Goal: Task Accomplishment & Management: Use online tool/utility

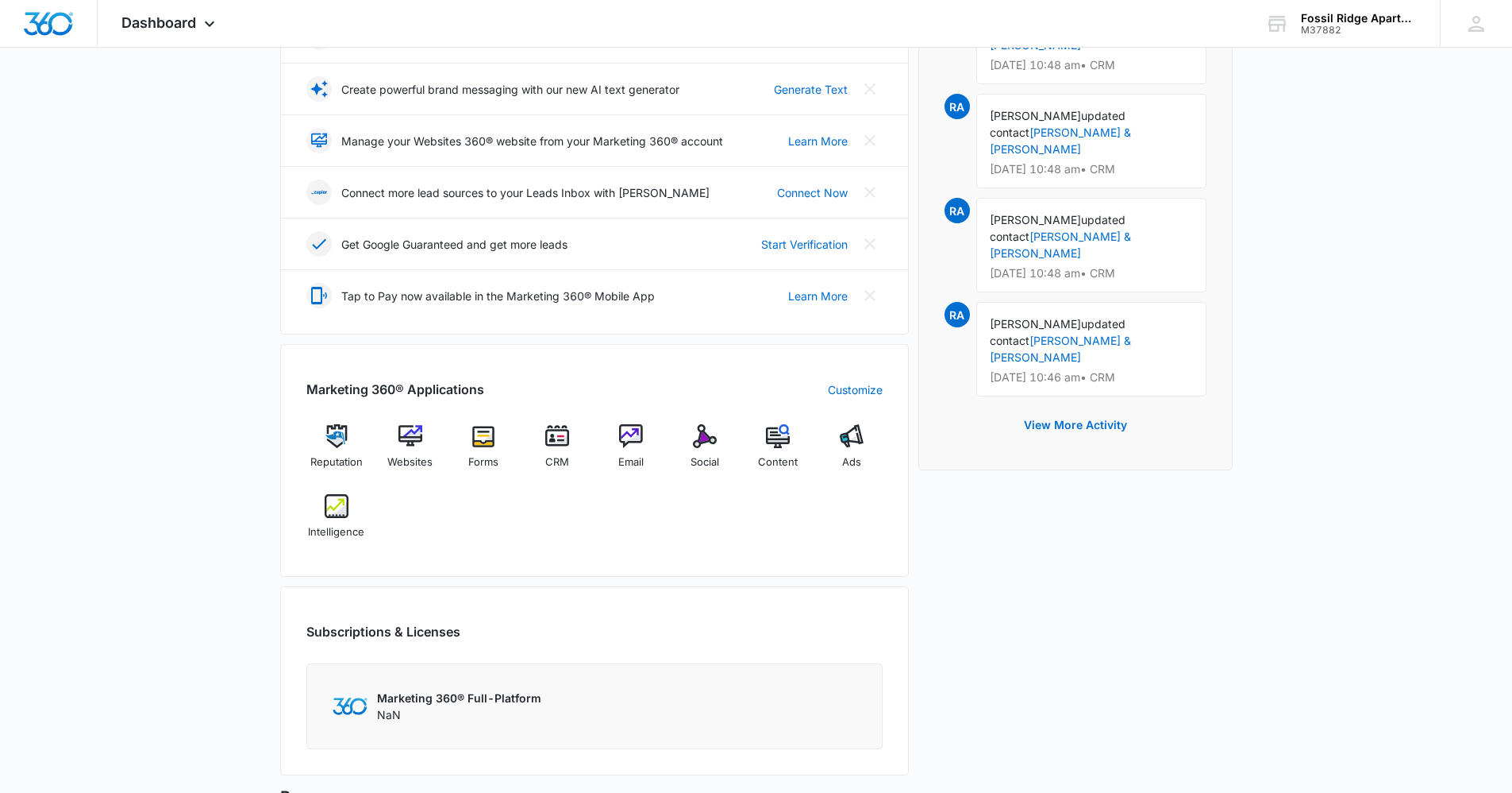
scroll to position [289, 0]
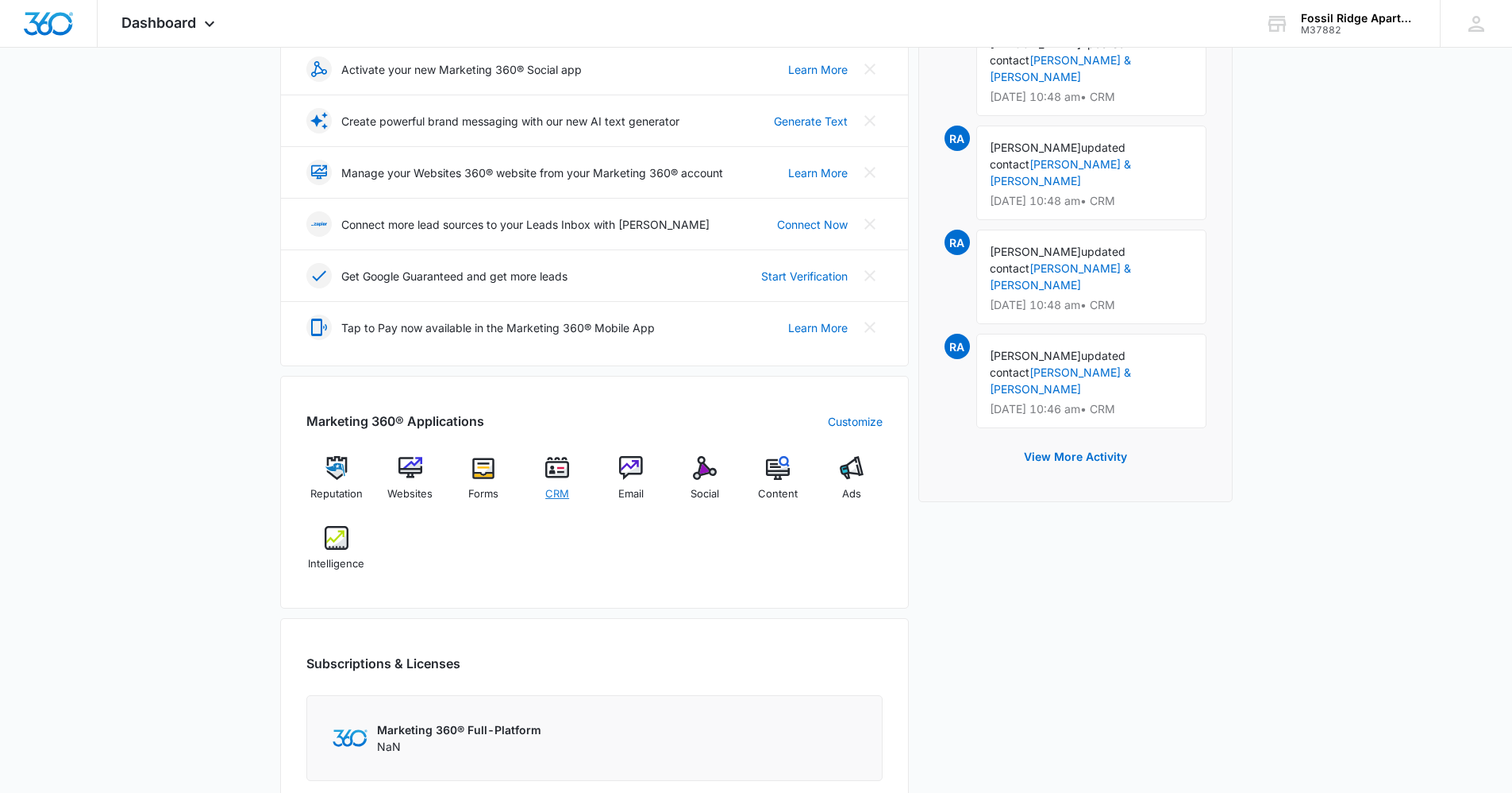
click at [563, 475] on img at bounding box center [557, 468] width 23 height 23
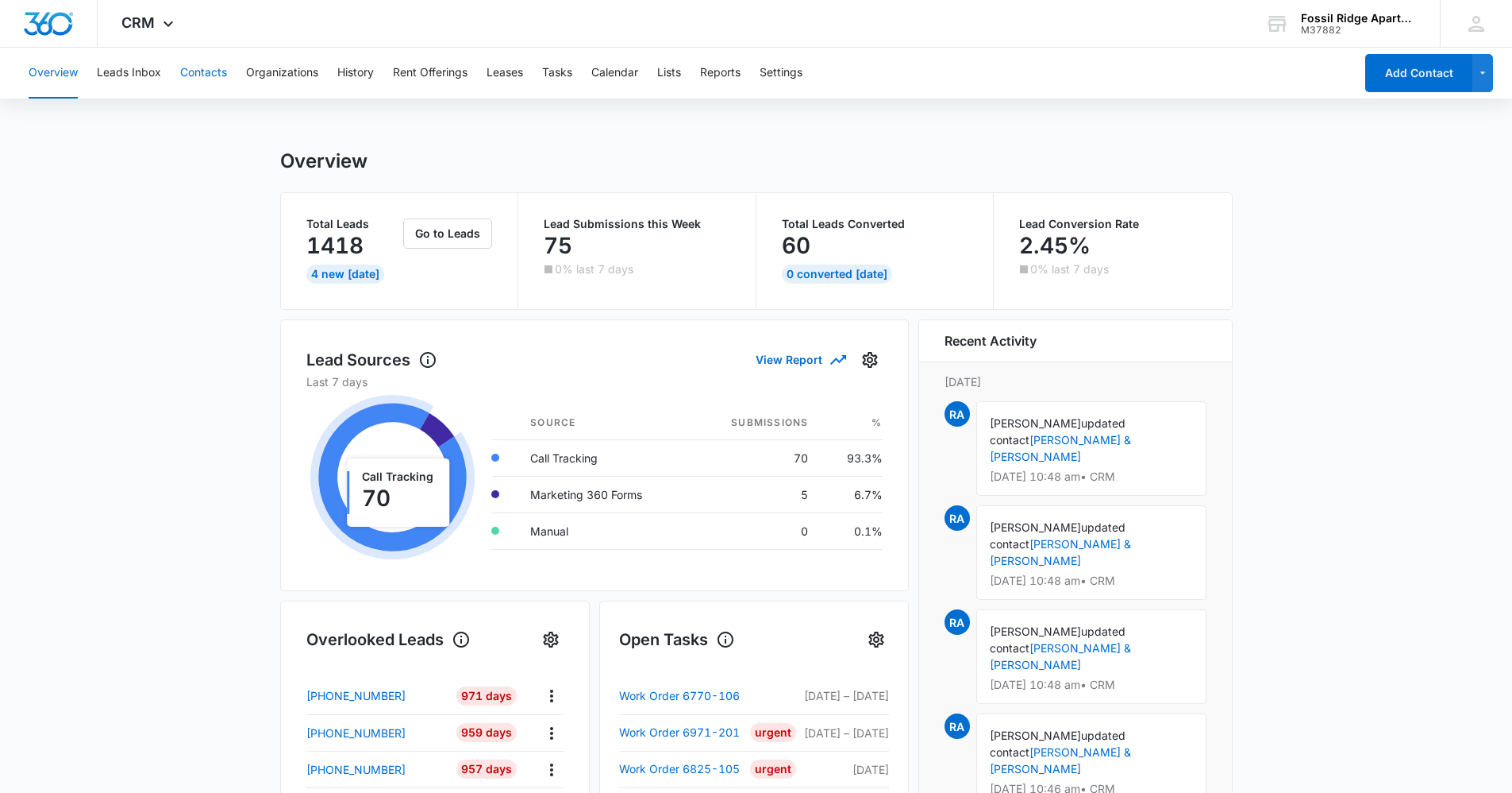
click at [201, 75] on button "Contacts" at bounding box center [203, 73] width 47 height 51
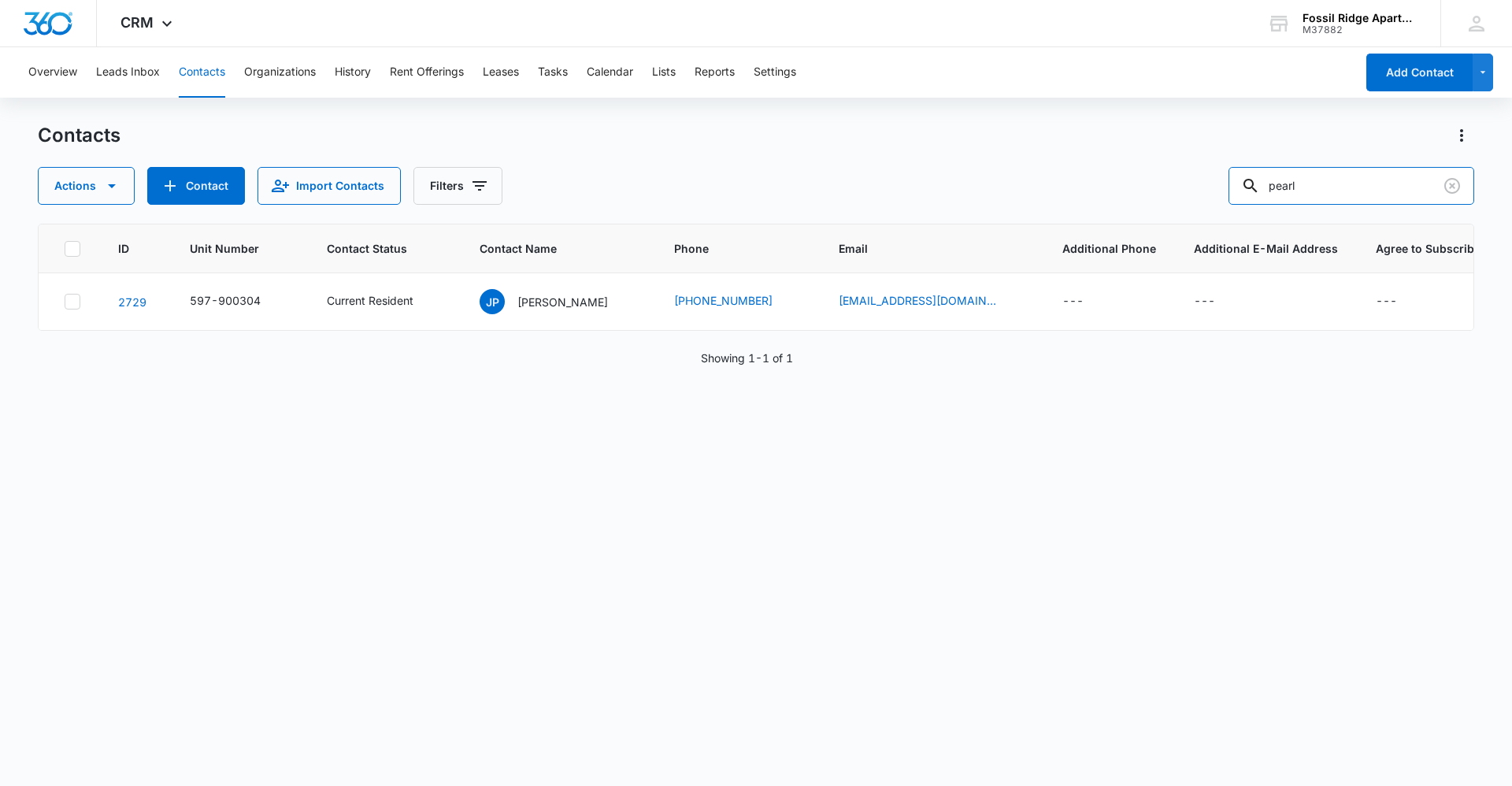
drag, startPoint x: 1207, startPoint y: 201, endPoint x: 1155, endPoint y: 207, distance: 52.3
click at [1155, 207] on div "Contacts Actions Contact Import Contacts Filters pearl ID Unit Number Contact S…" at bounding box center [756, 453] width 1437 height 661
type input "987101"
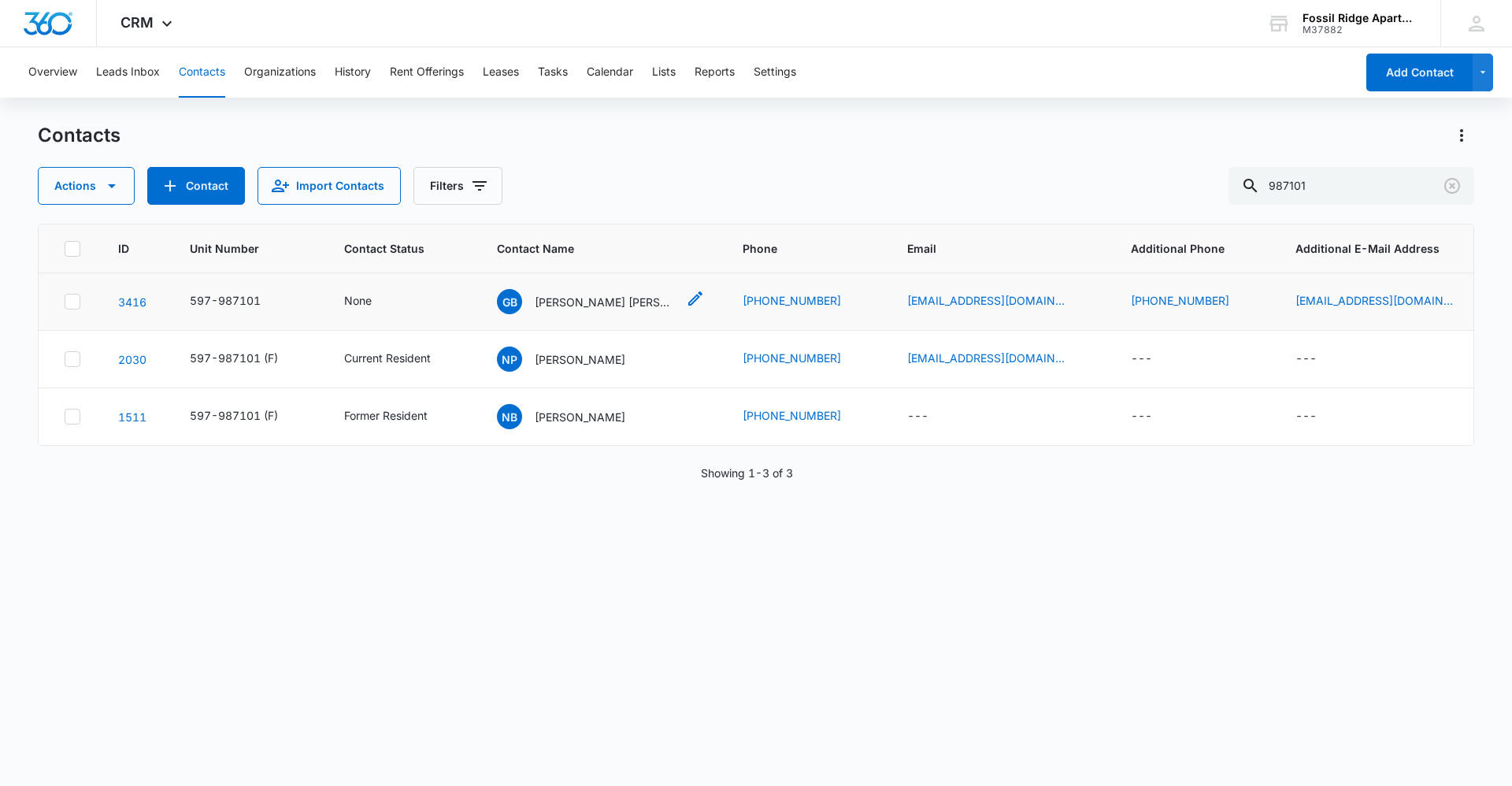
click at [581, 303] on p "[PERSON_NAME] [PERSON_NAME], [PERSON_NAME]" at bounding box center [606, 301] width 142 height 16
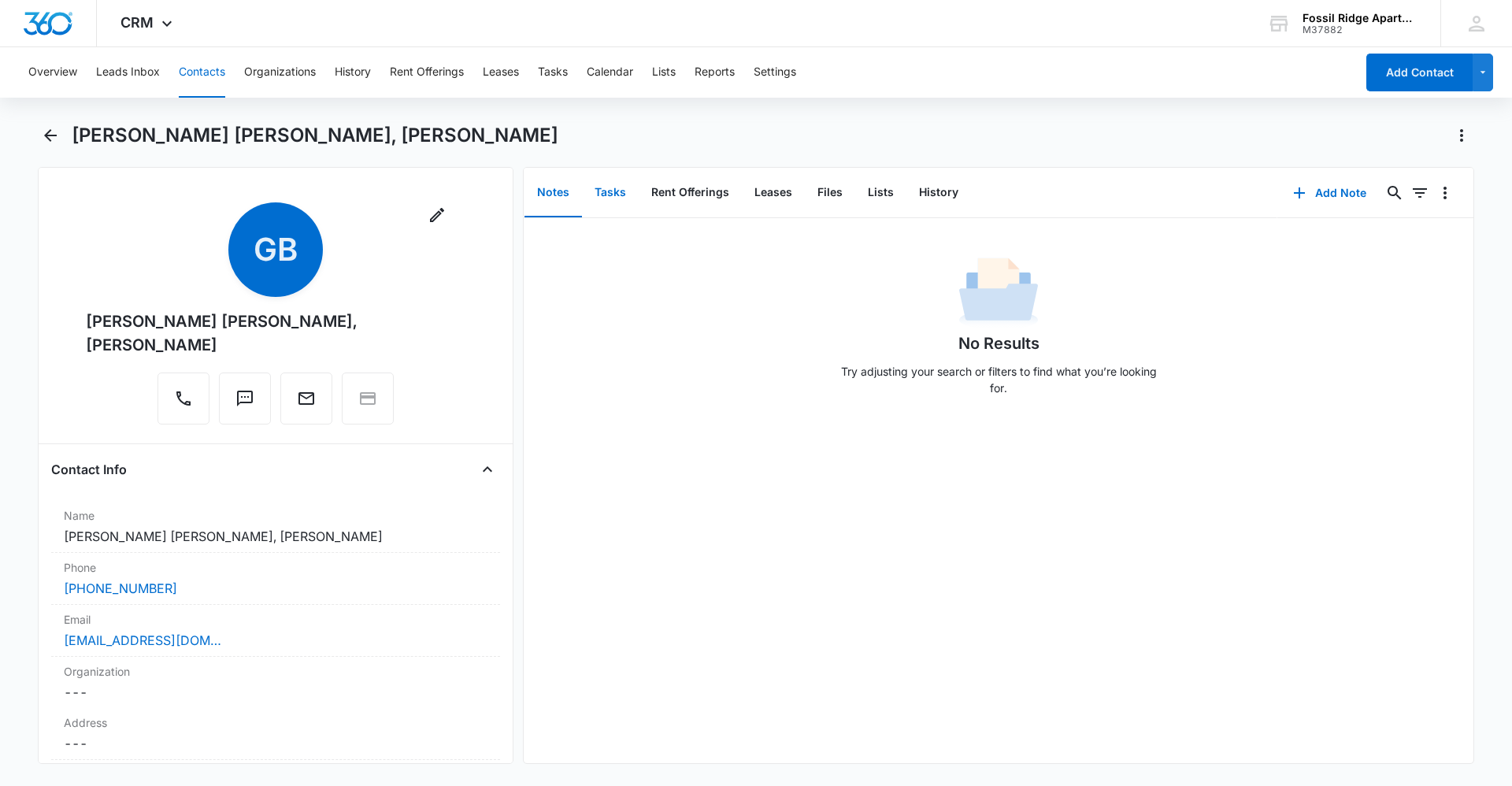
click at [612, 192] on button "Tasks" at bounding box center [611, 192] width 57 height 49
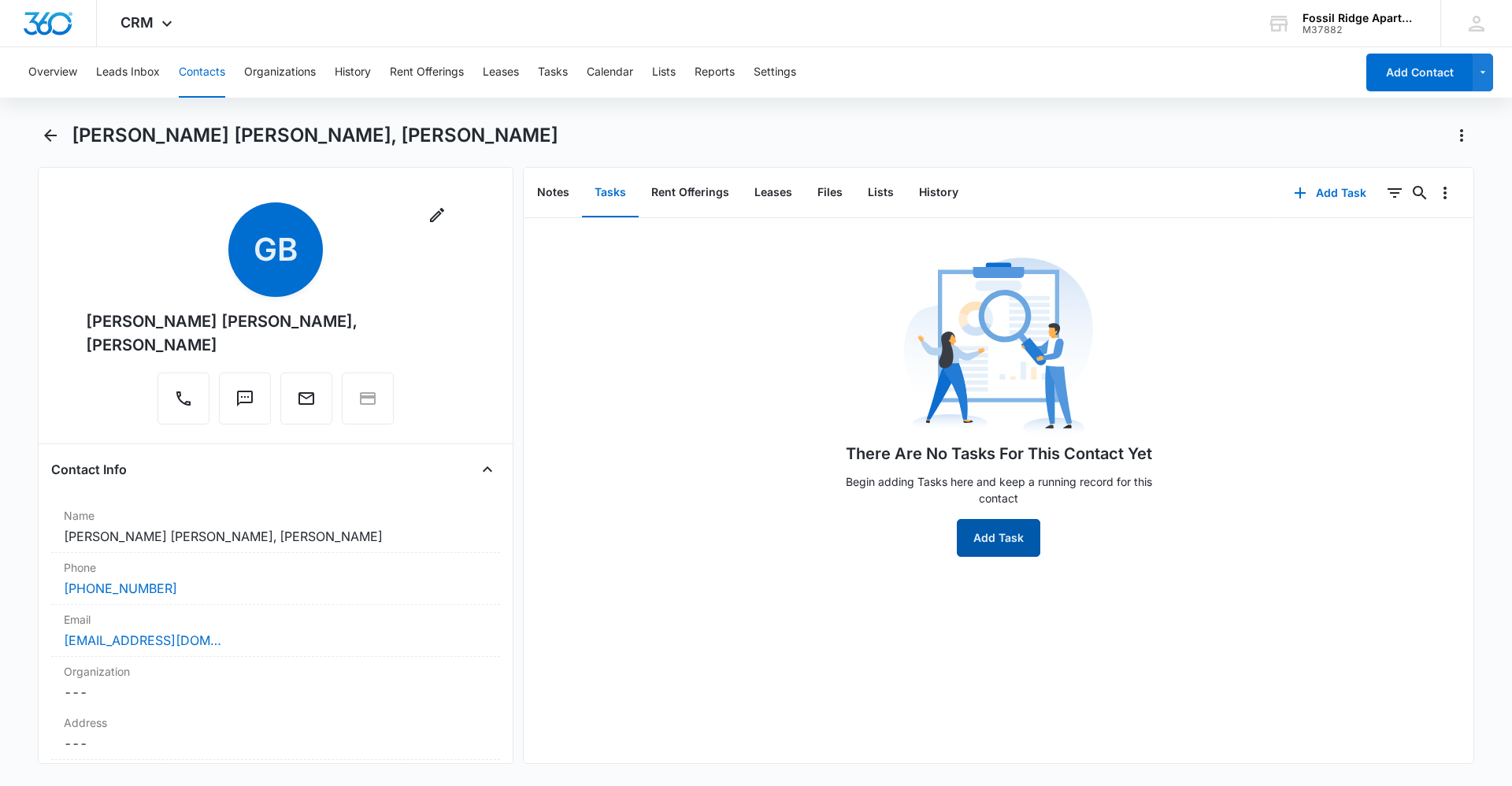
click at [991, 542] on button "Add Task" at bounding box center [999, 537] width 83 height 38
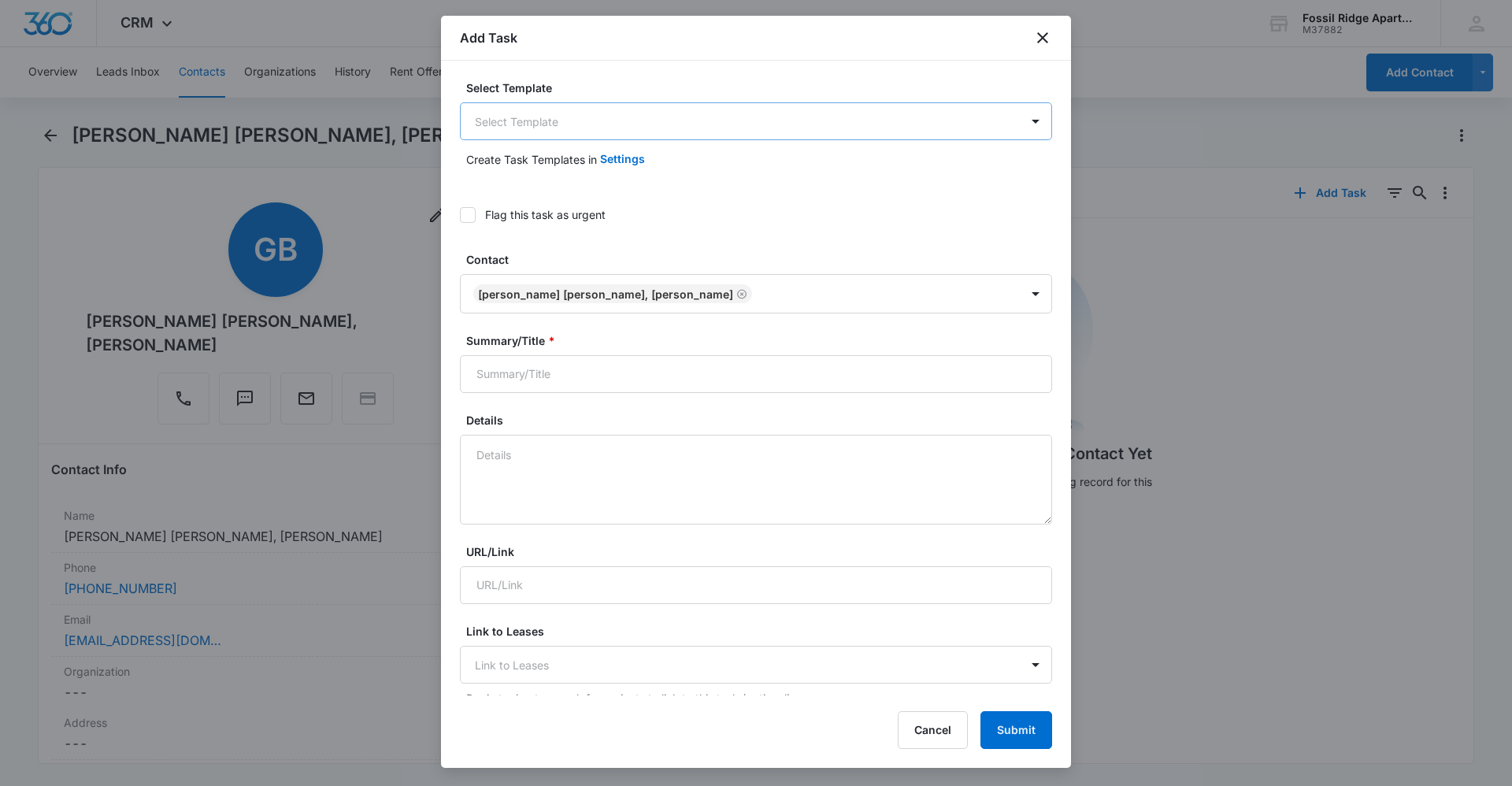
click at [514, 134] on body "CRM Apps Reputation Websites Forms CRM Email Social Content Ads Intelligence Fi…" at bounding box center [756, 393] width 1512 height 786
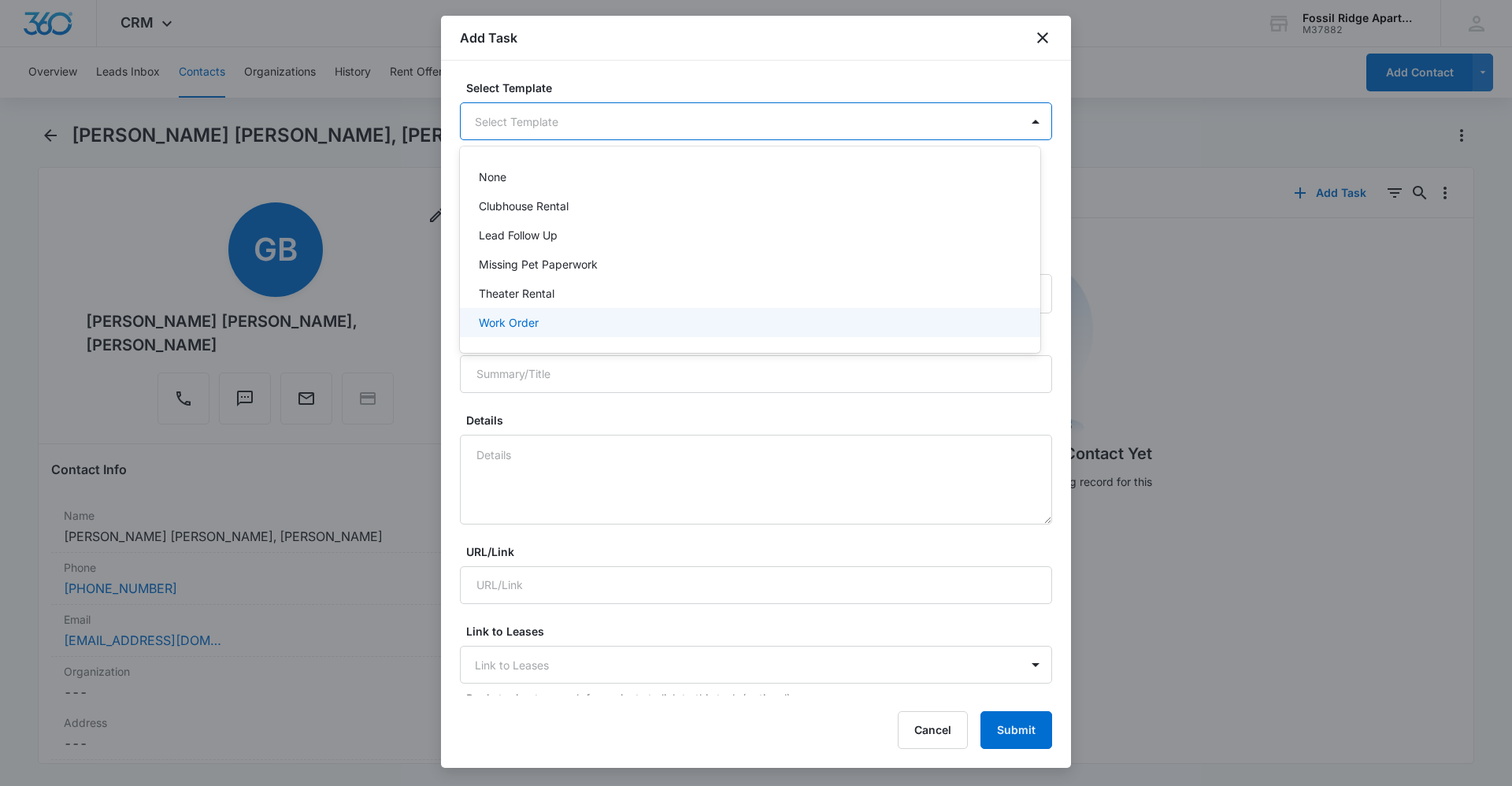
click at [518, 322] on p "Work Order" at bounding box center [509, 322] width 60 height 16
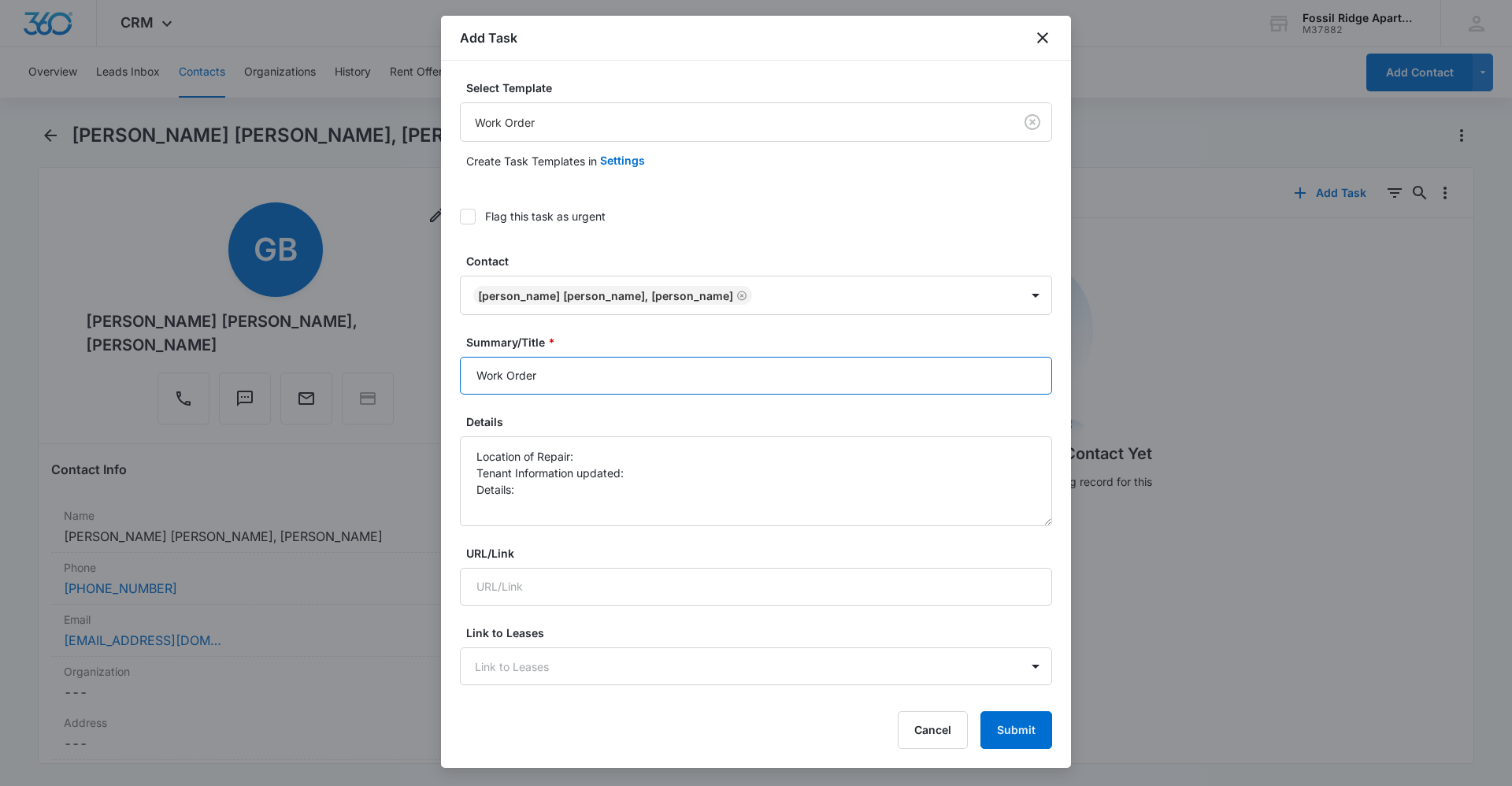
click at [633, 364] on input "Work Order" at bounding box center [756, 375] width 592 height 38
type input "Work Order 6987-101"
click at [798, 455] on textarea "Location of Repair: Tenant Information updated: Details:" at bounding box center [756, 481] width 592 height 90
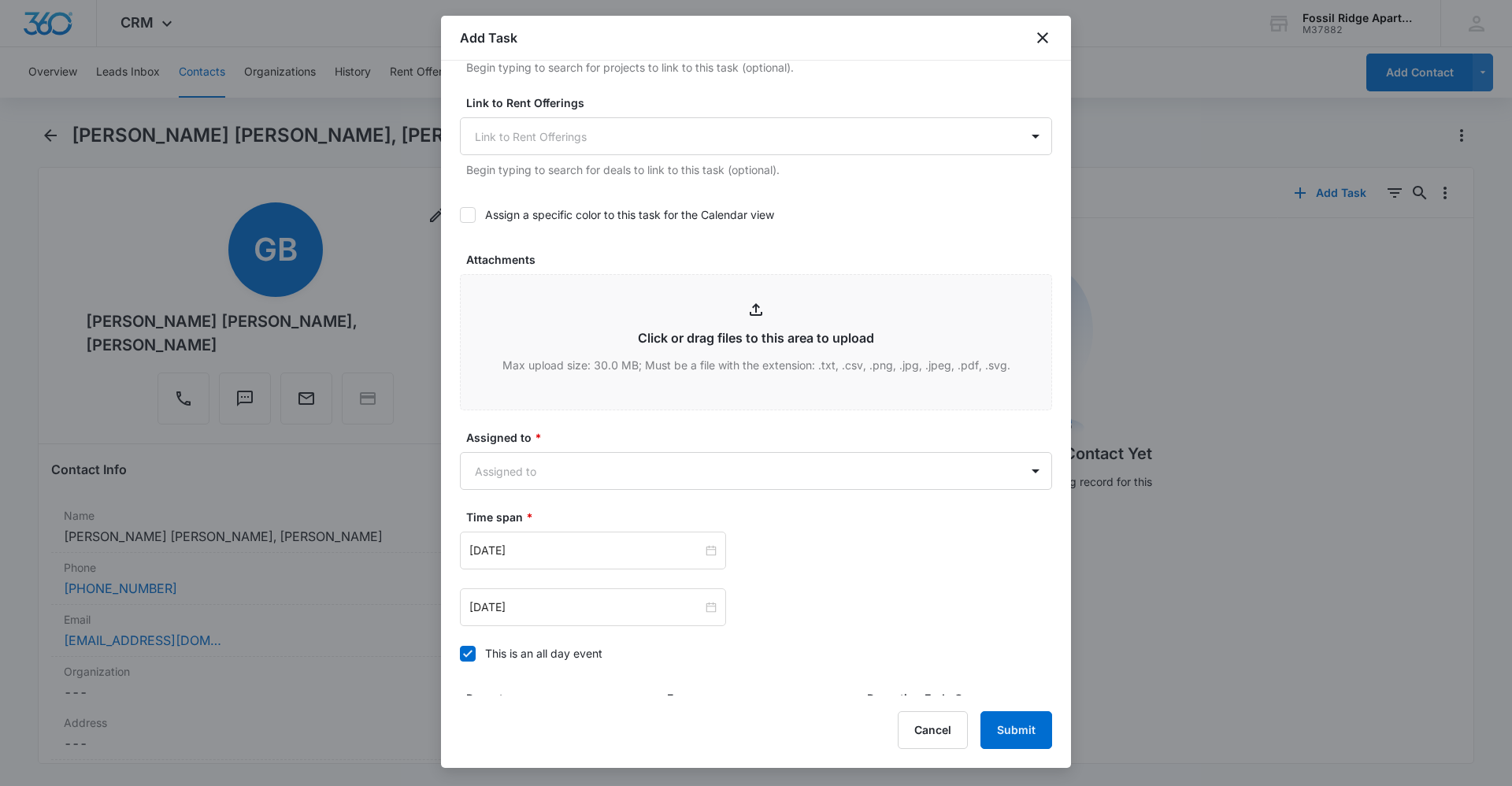
scroll to position [709, 0]
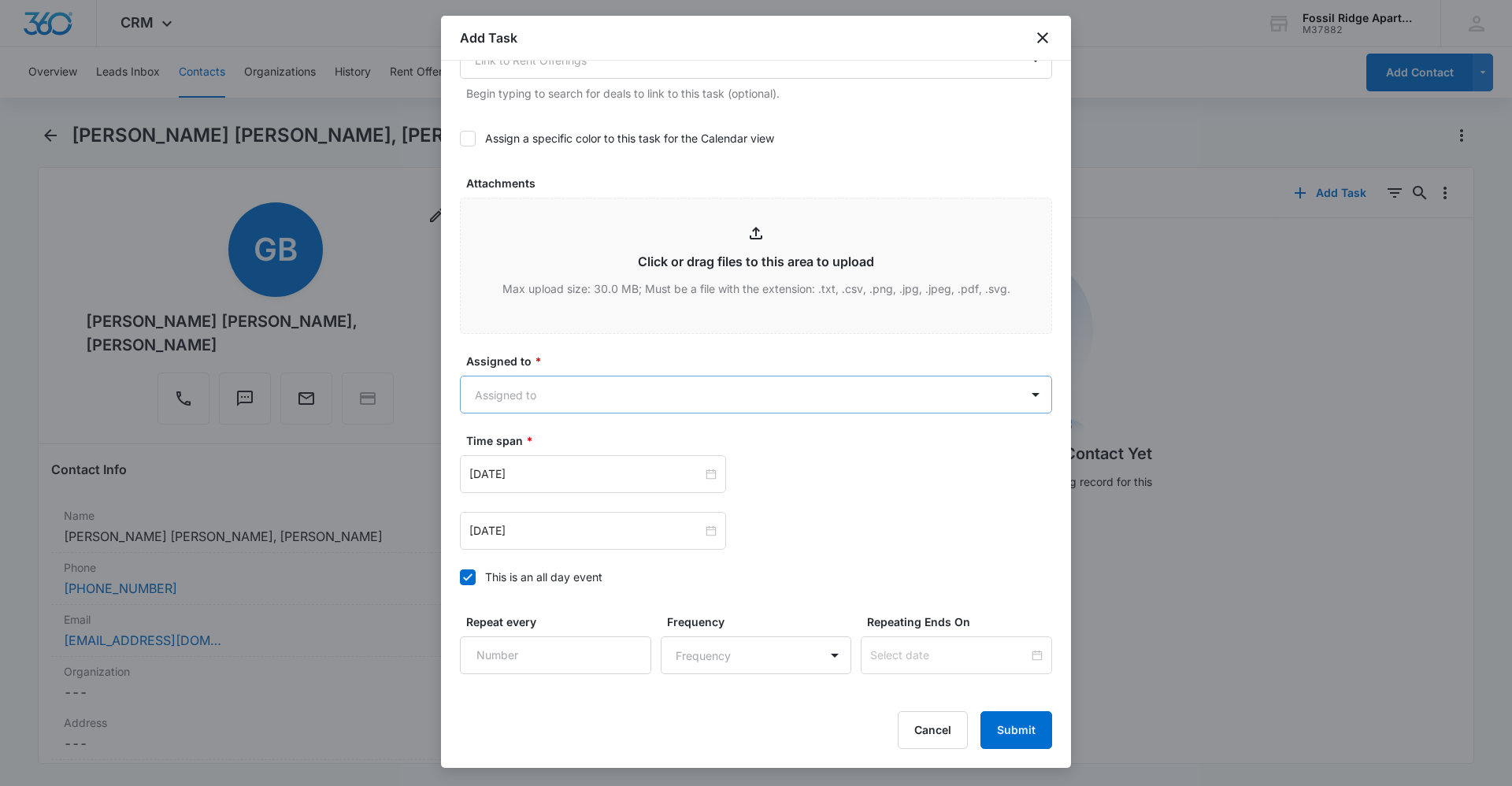
type textarea "Location of Repair: livingroom blinds Tenant Information updated: yes Details: …"
click at [577, 399] on body "CRM Apps Reputation Websites Forms CRM Email Social Content Ads Intelligence Fi…" at bounding box center [756, 393] width 1512 height 786
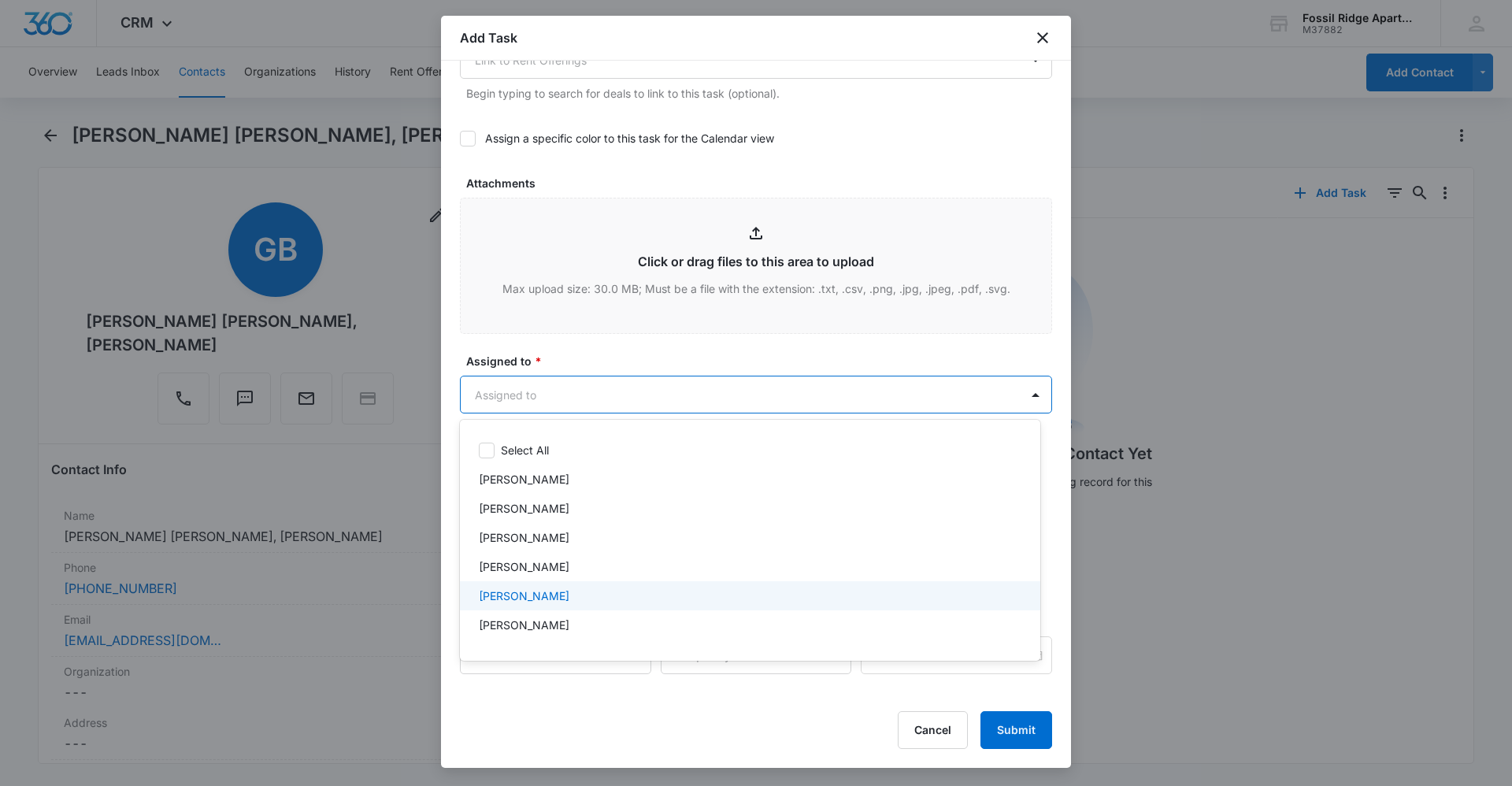
click at [548, 602] on div "[PERSON_NAME]" at bounding box center [749, 595] width 539 height 16
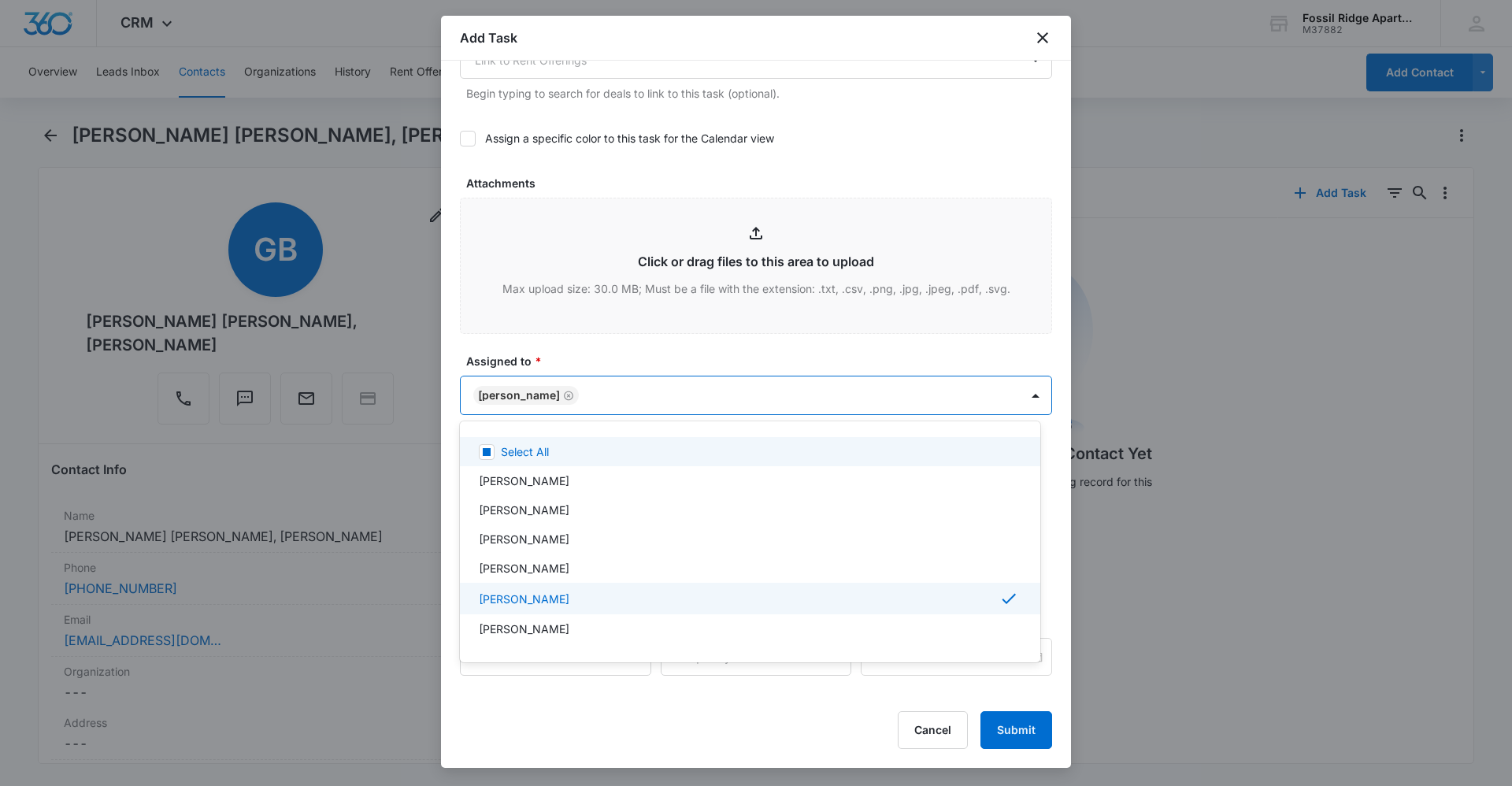
click at [613, 351] on div at bounding box center [756, 393] width 1512 height 786
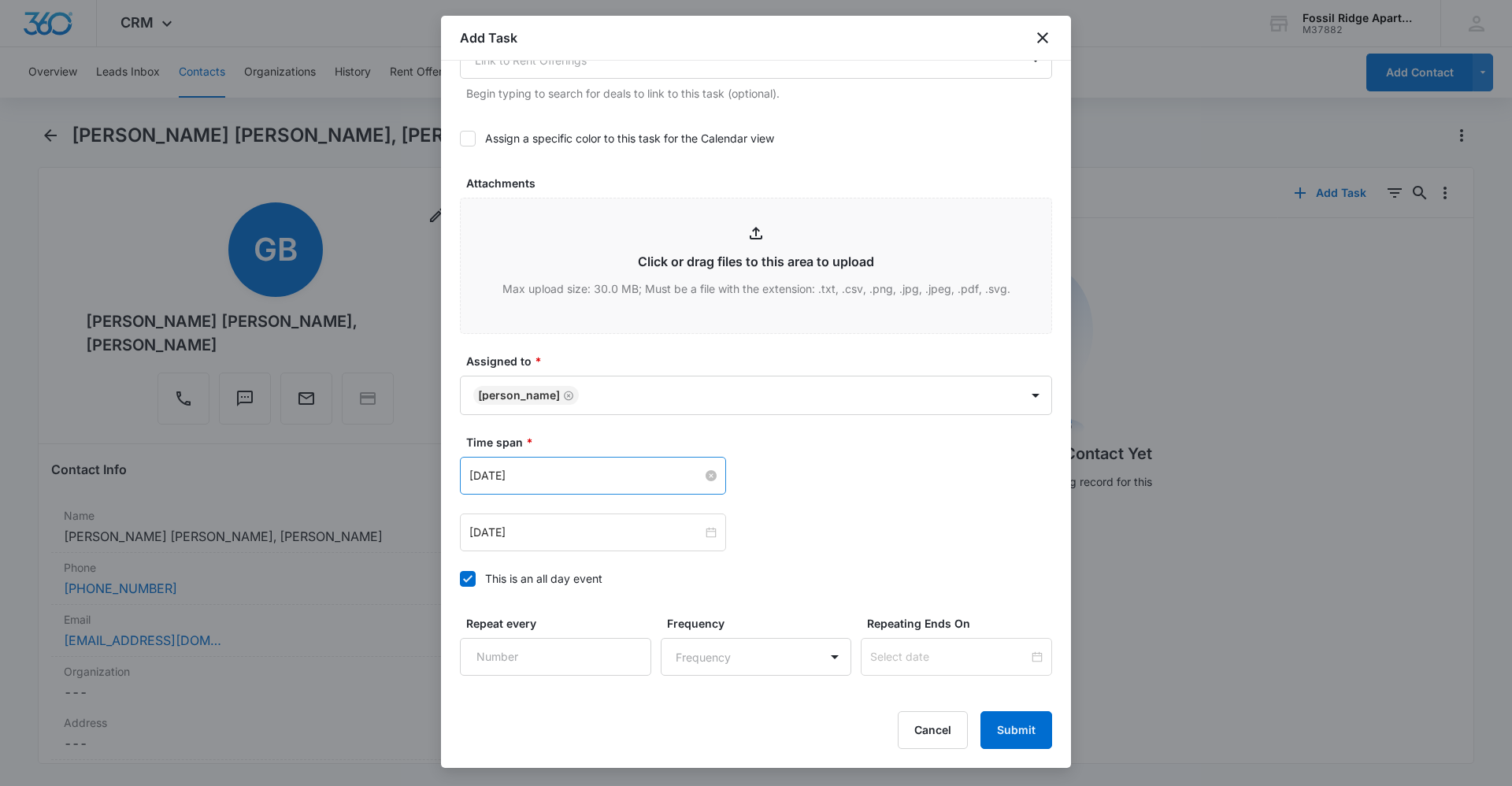
click at [637, 470] on input "[DATE]" at bounding box center [585, 475] width 233 height 17
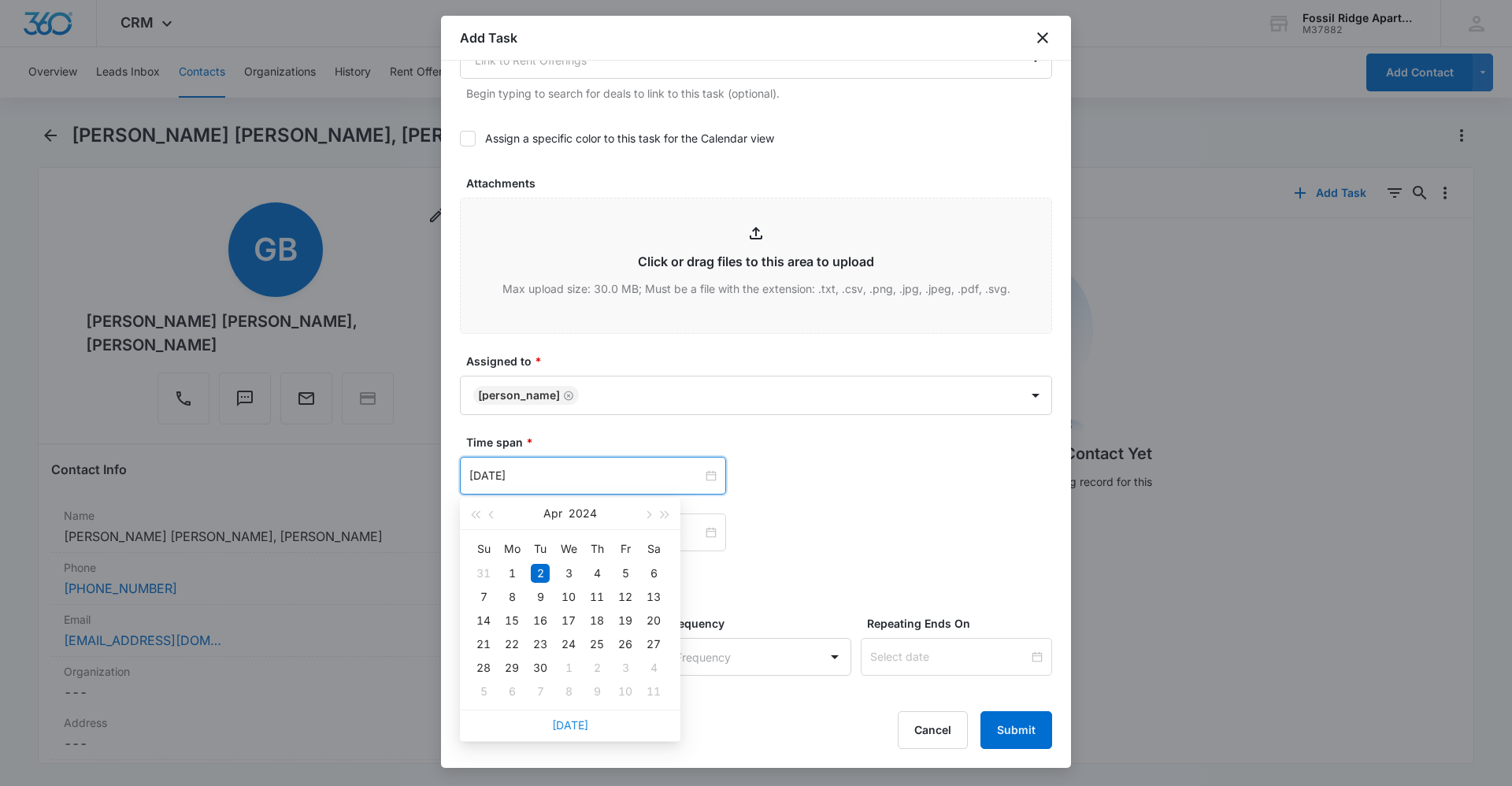
click at [580, 725] on link "[DATE]" at bounding box center [571, 725] width 37 height 14
type input "[DATE]"
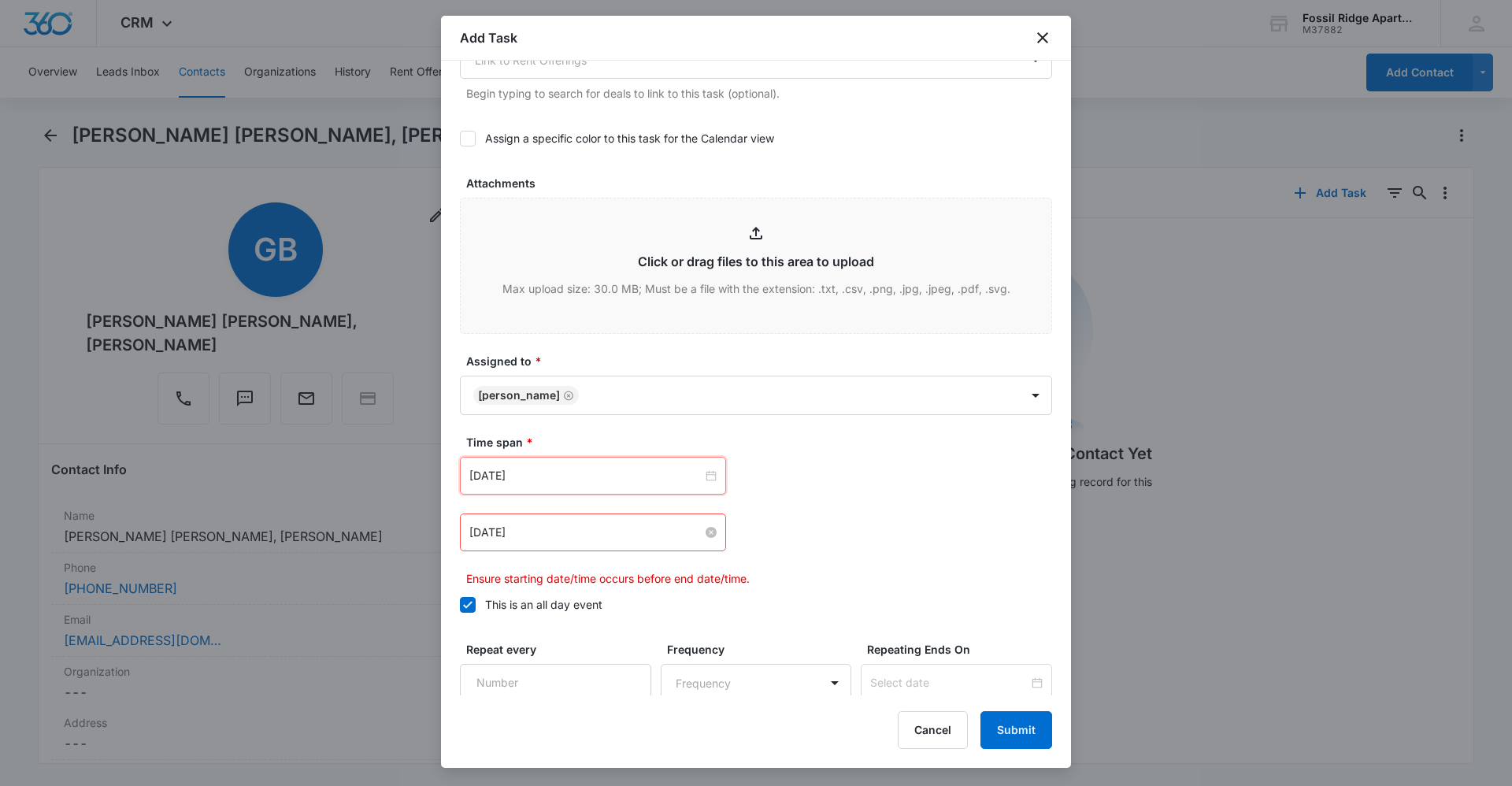
click at [679, 539] on input "[DATE]" at bounding box center [585, 532] width 233 height 17
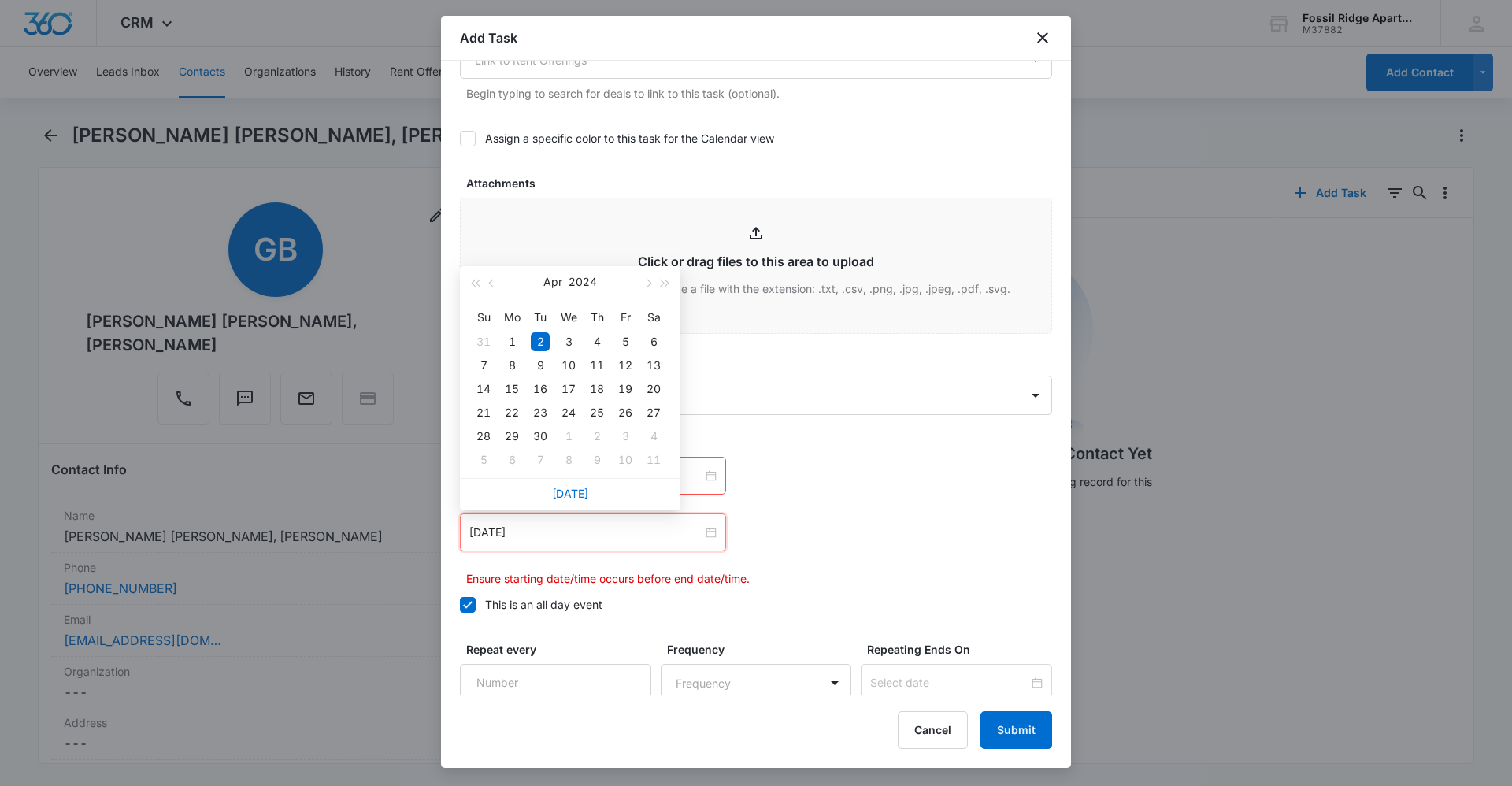
drag, startPoint x: 578, startPoint y: 492, endPoint x: 629, endPoint y: 492, distance: 51.0
click at [583, 492] on link "[DATE]" at bounding box center [571, 493] width 37 height 14
type input "[DATE]"
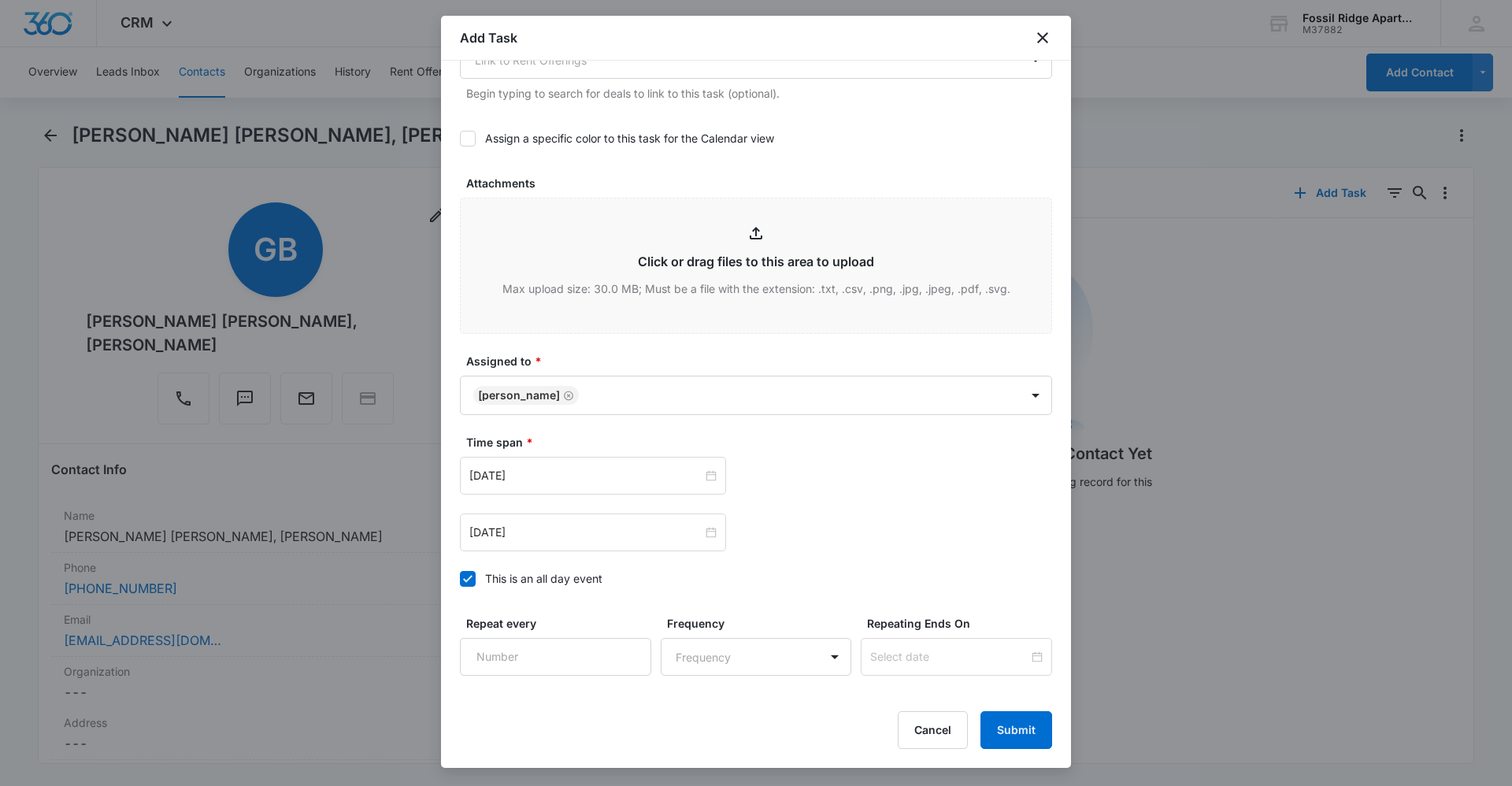
click at [765, 498] on div "[DATE] [DATE] Su Mo Tu We Th Fr Sa 31 1 2 3 4 5 6 7 8 9 10 11 12 13 14 15 16 17…" at bounding box center [756, 504] width 592 height 95
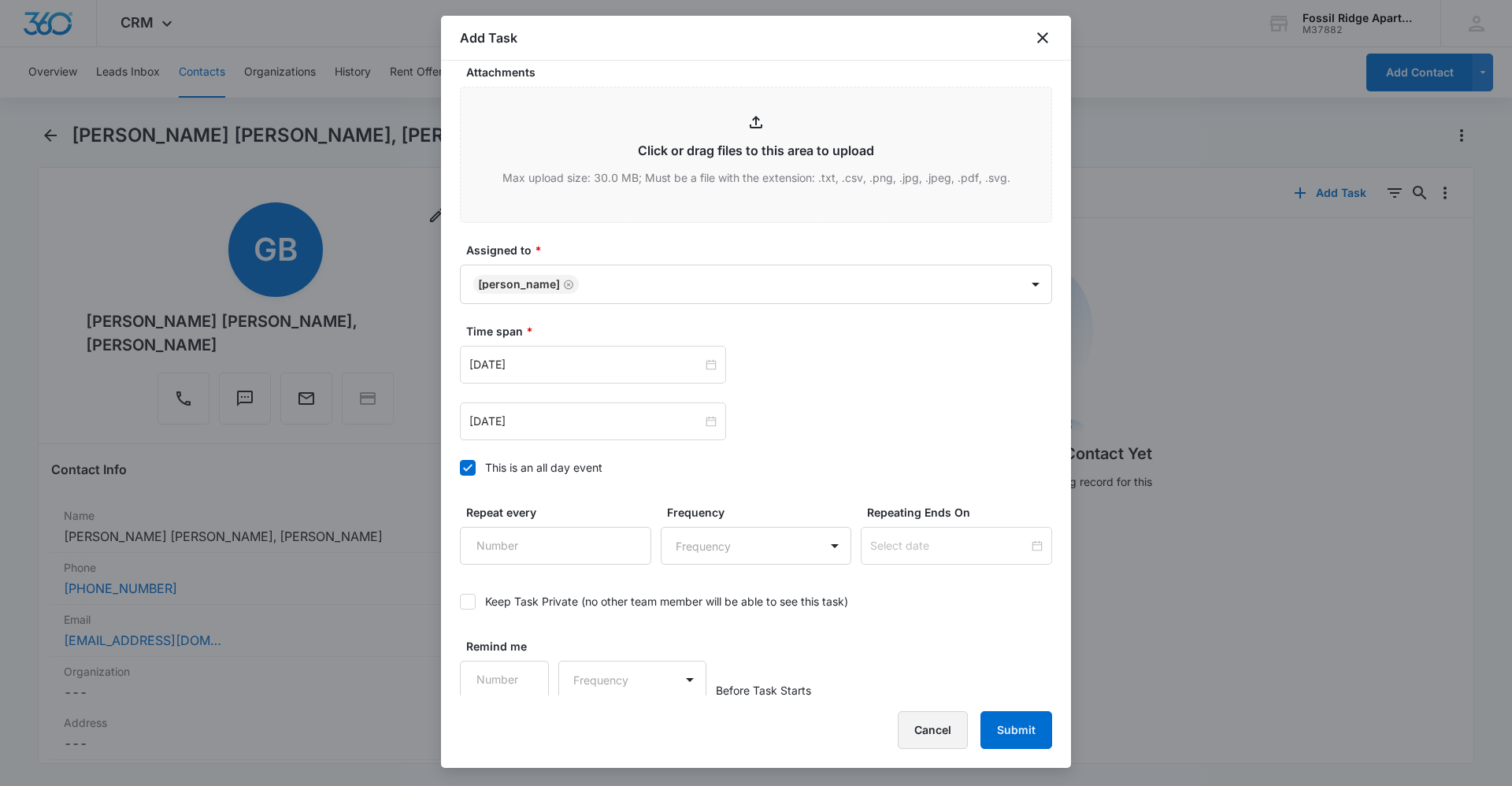
scroll to position [823, 0]
click at [1015, 735] on button "Submit" at bounding box center [1016, 729] width 71 height 38
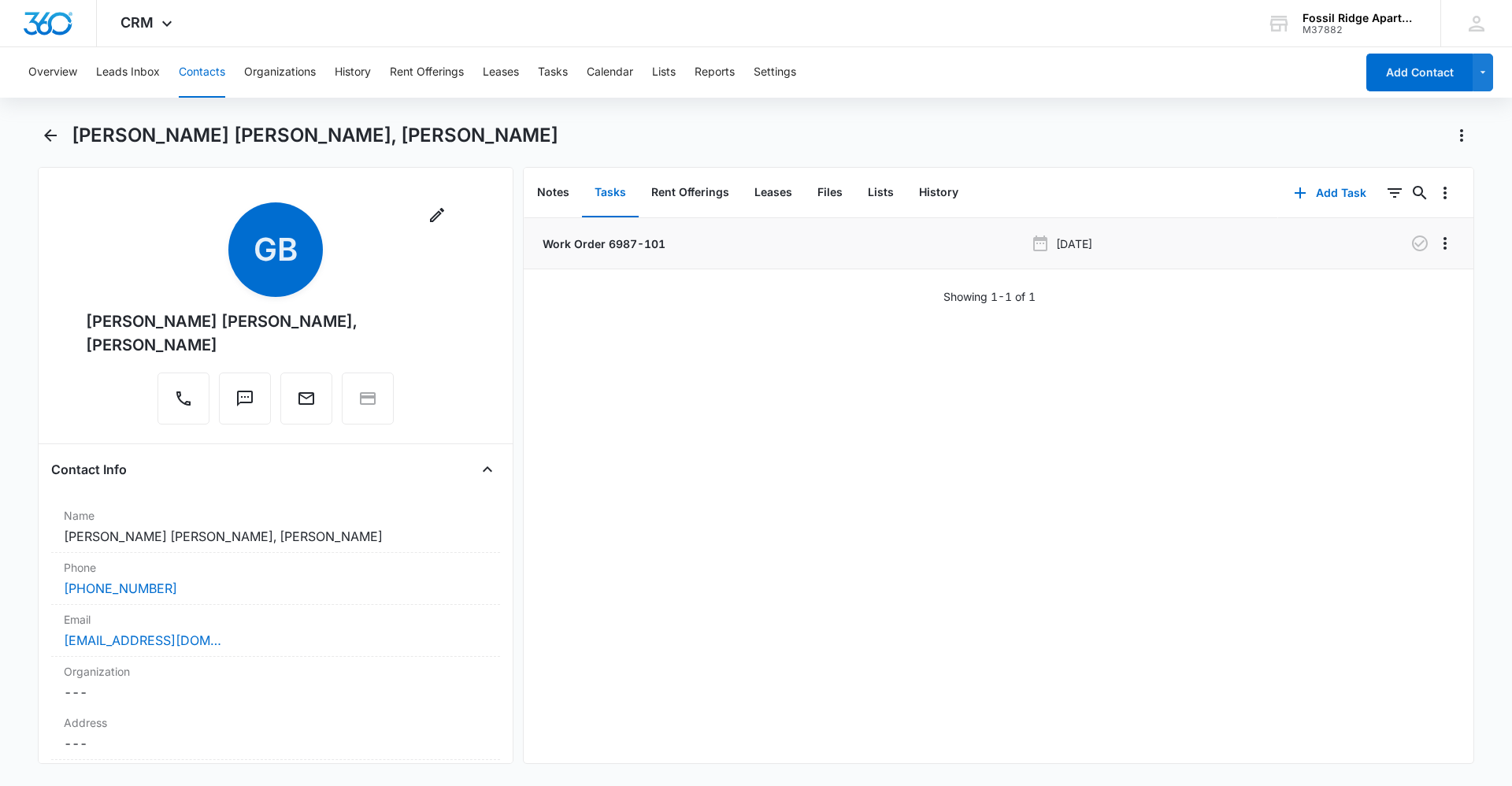
click at [613, 236] on p "Work Order 6987-101" at bounding box center [602, 243] width 126 height 16
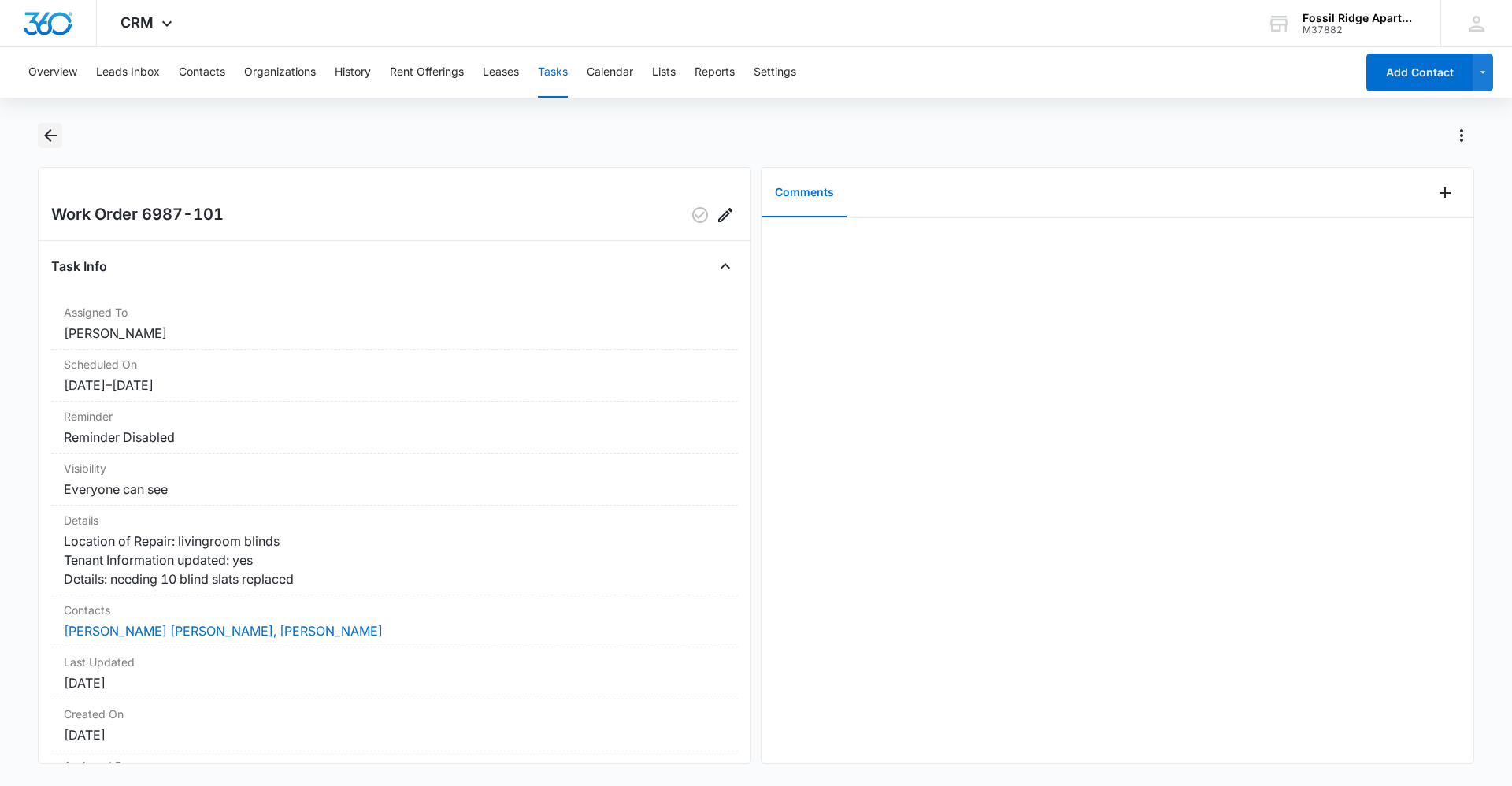
click at [56, 128] on icon "Back" at bounding box center [50, 135] width 19 height 19
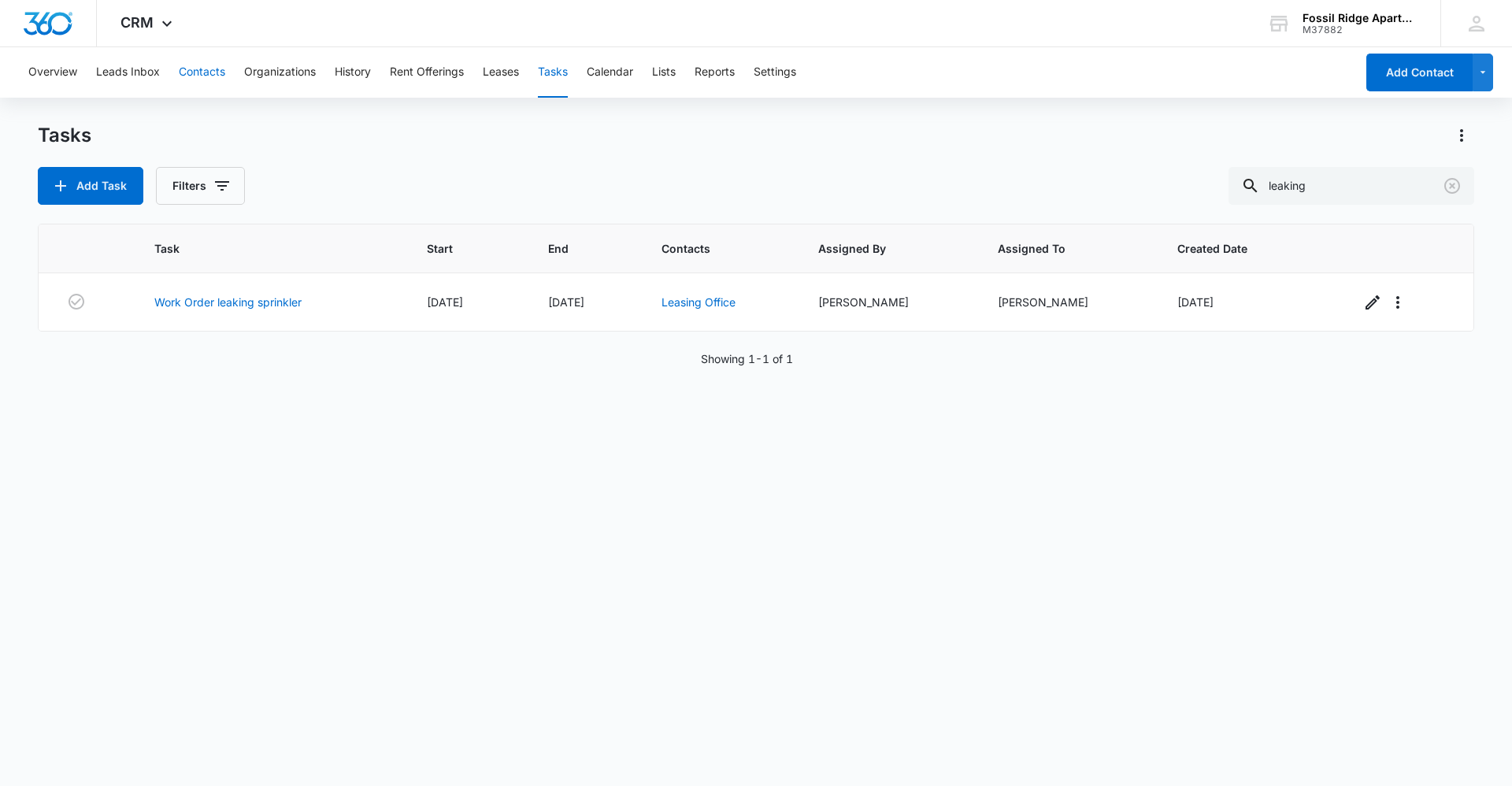
click at [208, 70] on button "Contacts" at bounding box center [202, 72] width 46 height 50
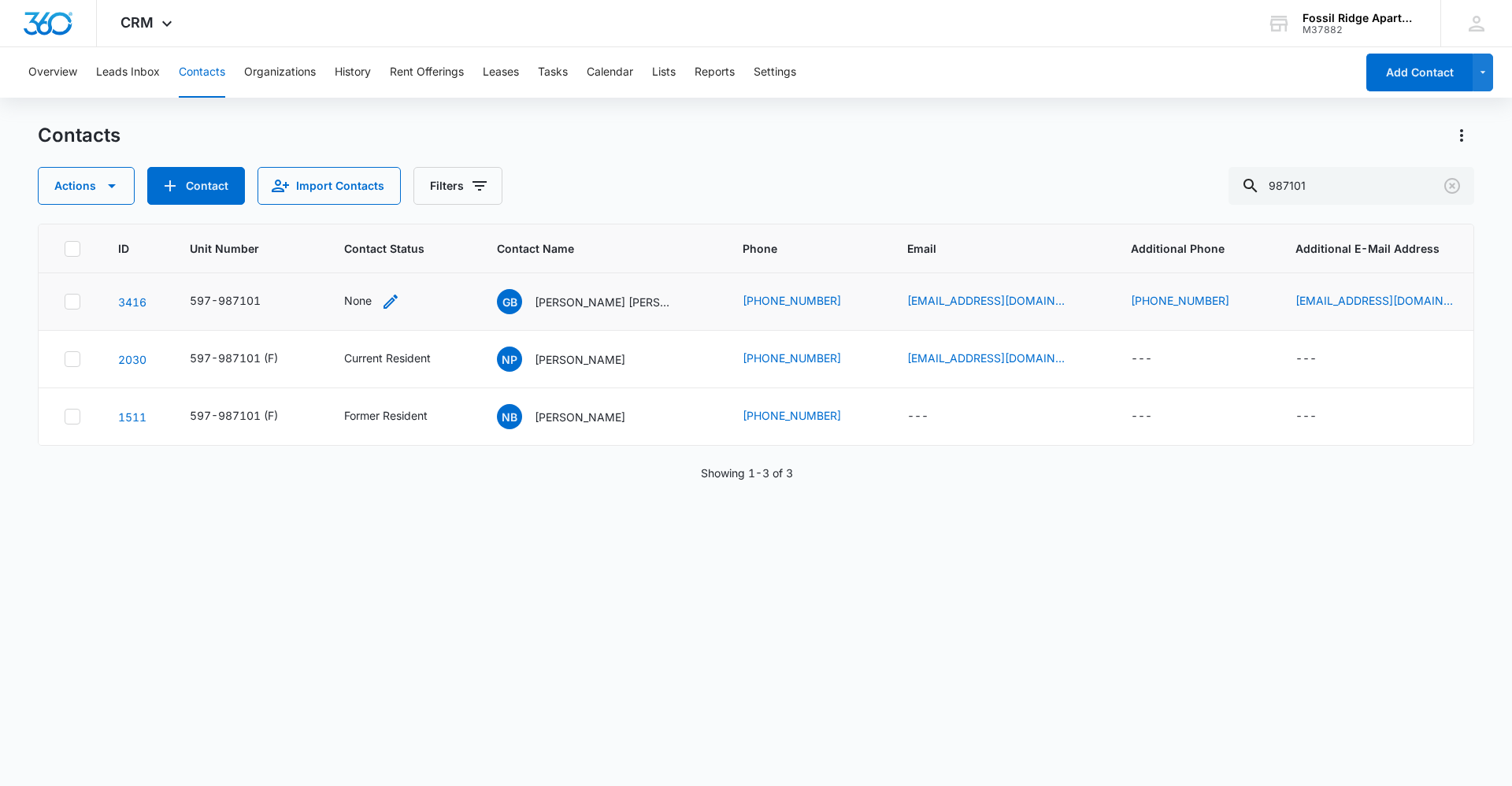
click at [357, 297] on div "None" at bounding box center [357, 299] width 28 height 16
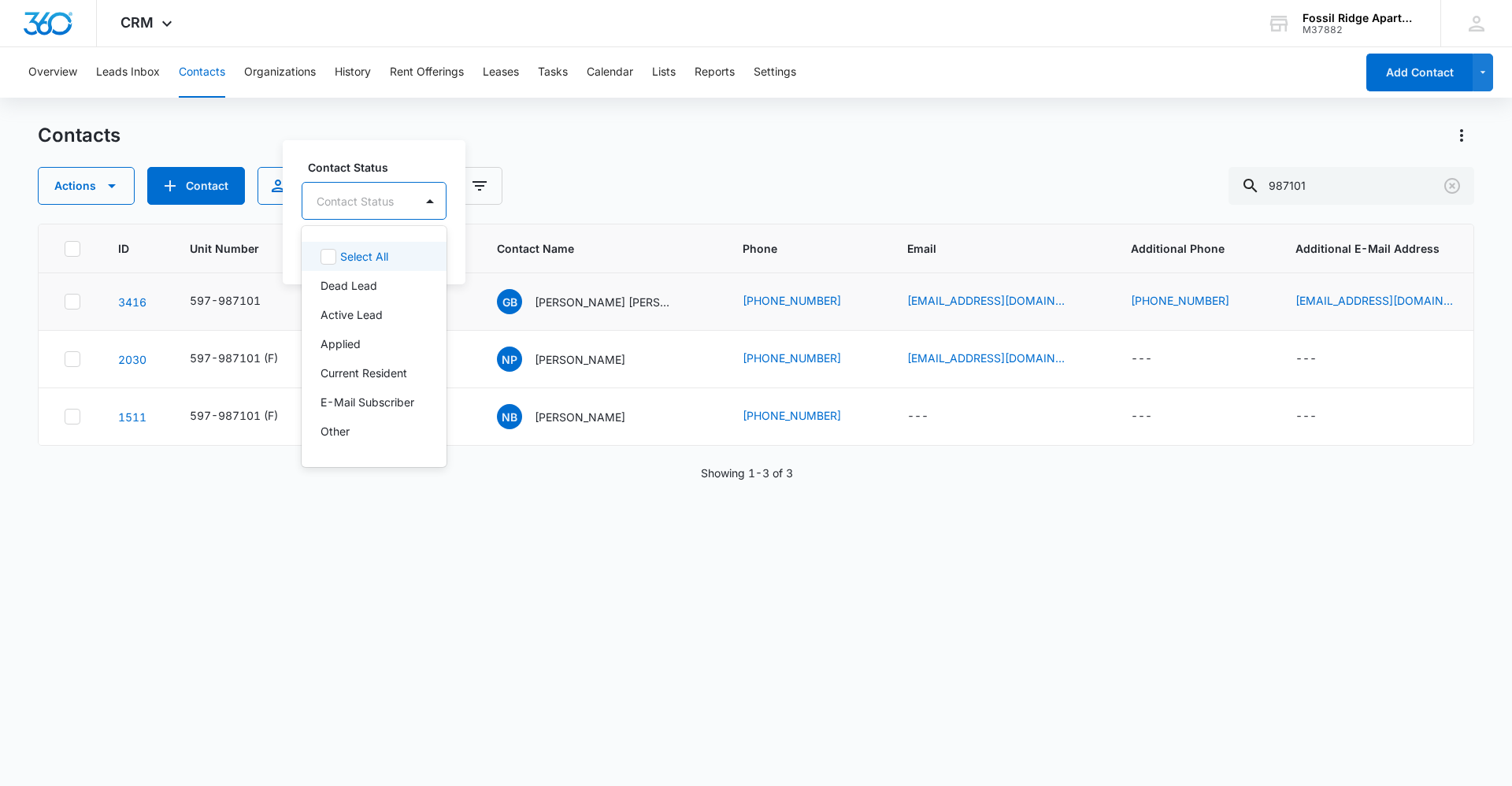
click at [379, 197] on div at bounding box center [356, 201] width 77 height 19
click at [363, 369] on p "Current Resident" at bounding box center [364, 372] width 87 height 16
click at [404, 154] on div "Contact Status option Current Resident, selected. 8 results available. Use Up a…" at bounding box center [395, 211] width 224 height 146
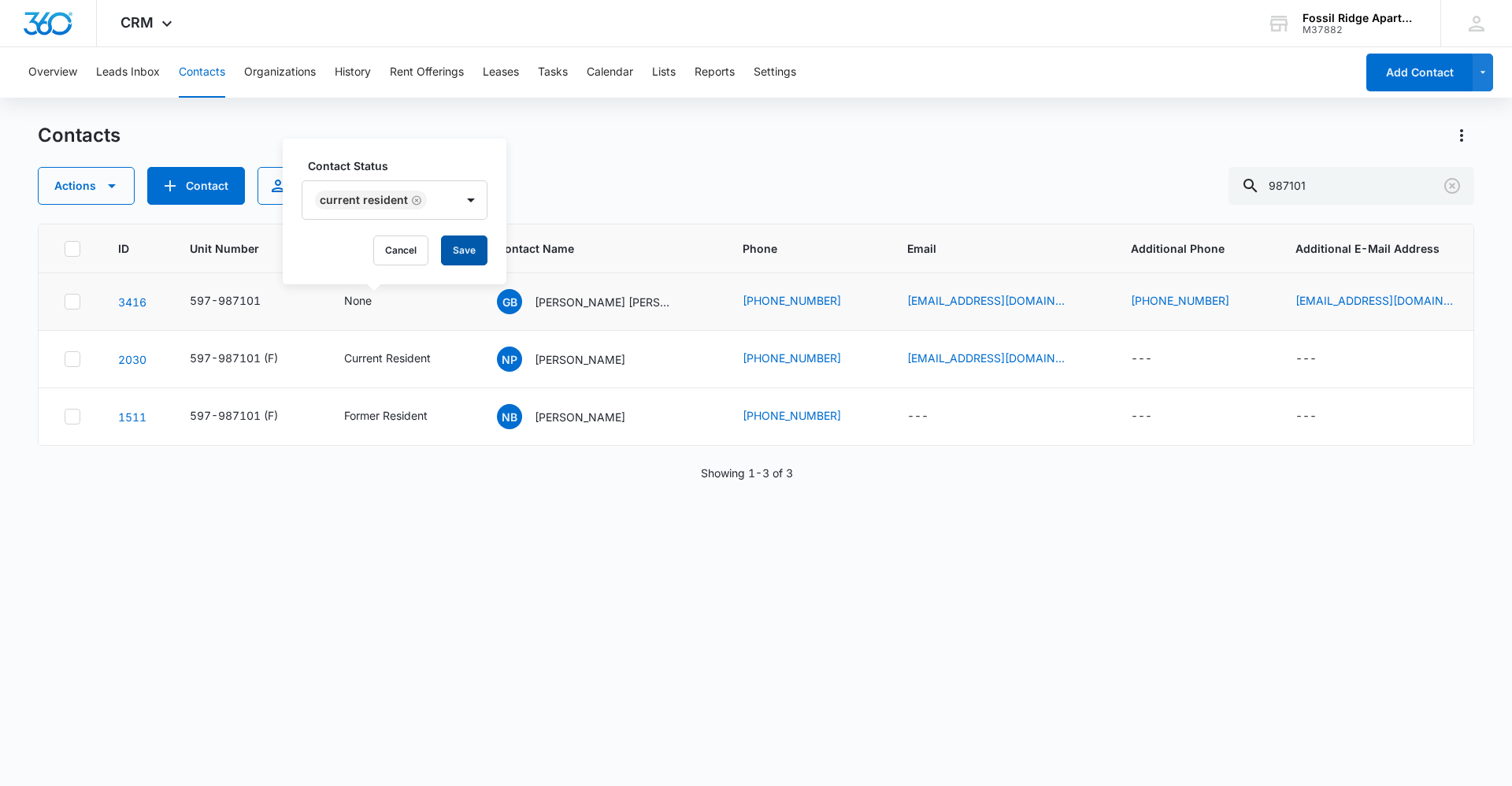
click at [472, 258] on button "Save" at bounding box center [465, 250] width 46 height 30
click at [208, 63] on button "Contacts" at bounding box center [202, 72] width 46 height 50
